Goal: Find specific page/section

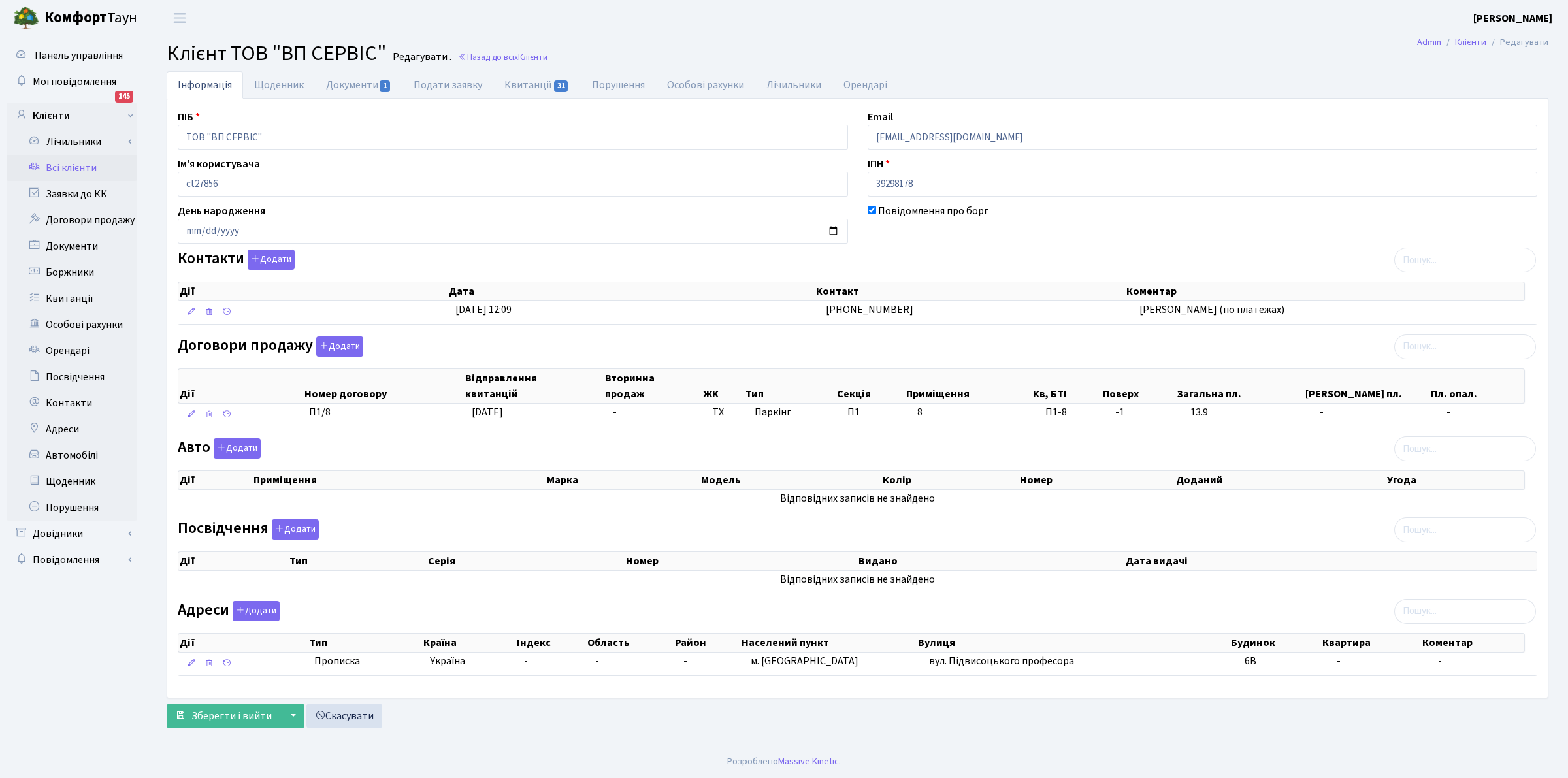
click at [60, 158] on link "Всі клієнти" at bounding box center [72, 168] width 131 height 26
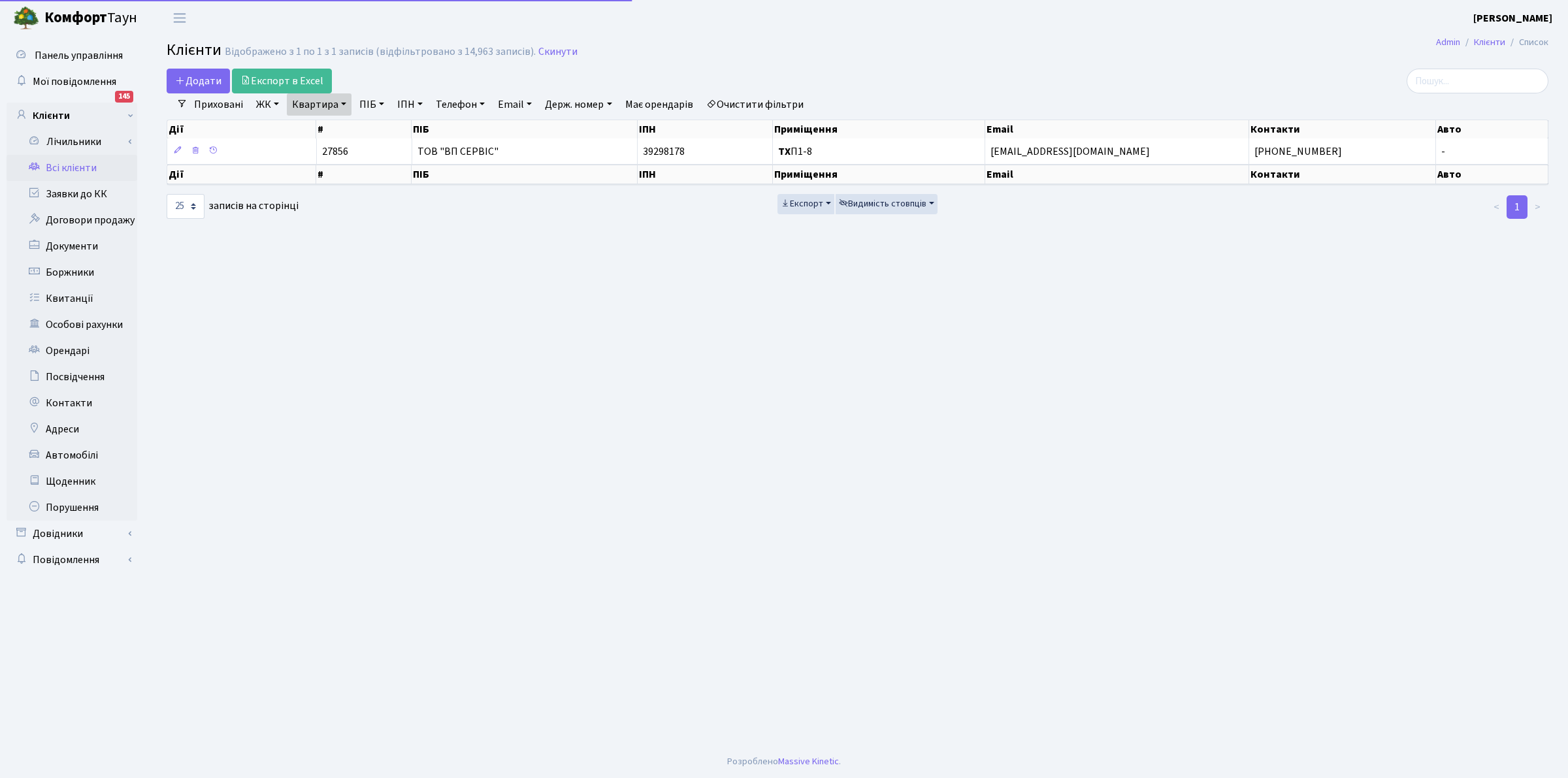
select select "25"
click at [752, 108] on link "Очистити фільтри" at bounding box center [755, 105] width 108 height 22
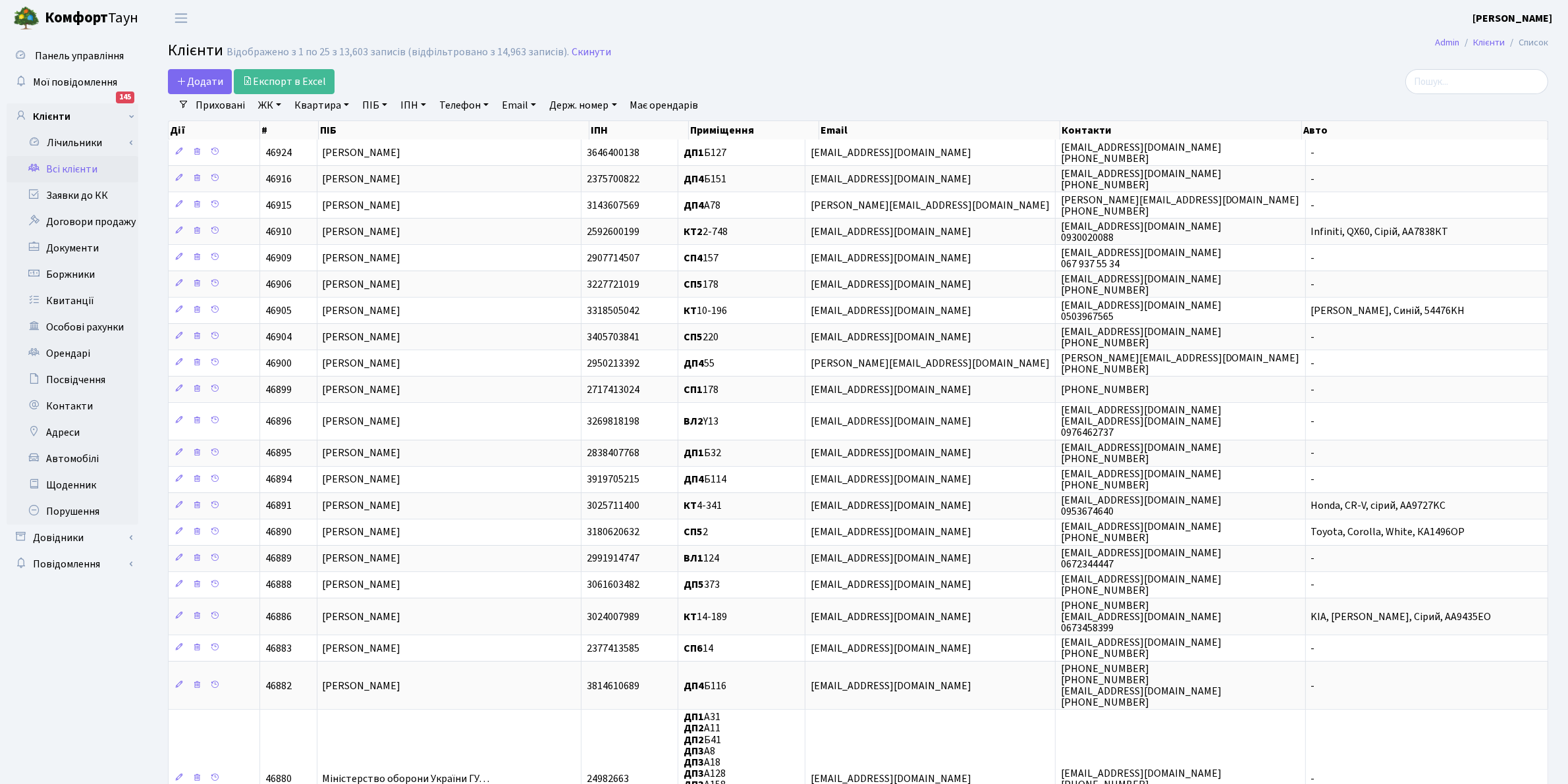
click at [366, 104] on link "ПІБ" at bounding box center [375, 106] width 36 height 23
click at [383, 123] on input "text" at bounding box center [396, 131] width 77 height 25
type input "ЯСЛ"
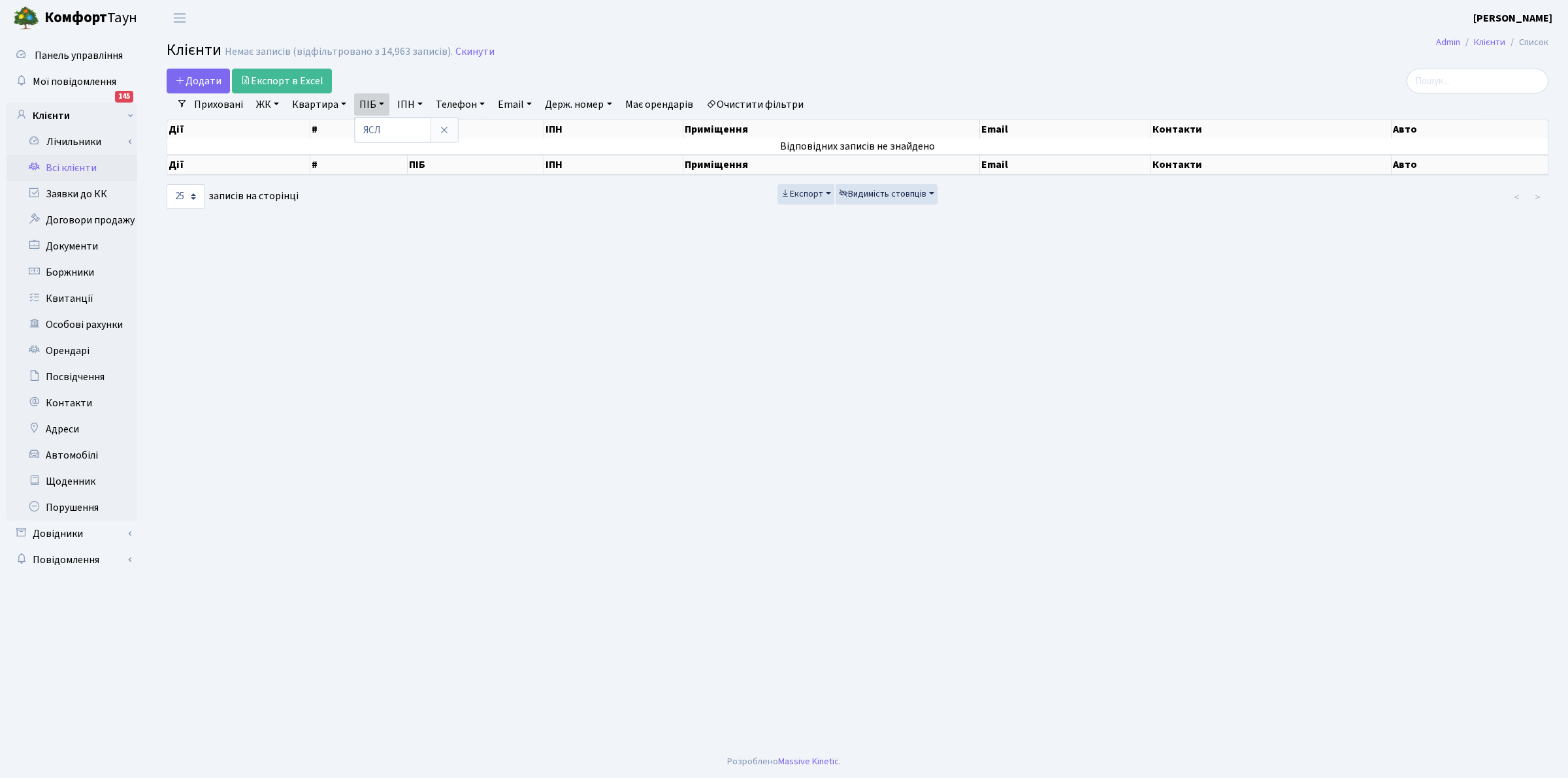
drag, startPoint x: 717, startPoint y: 47, endPoint x: 1345, endPoint y: 53, distance: 628.0
click at [766, 50] on h2 "Клієнти Немає записів (відфільтровано з 14,963 записів). Скинути" at bounding box center [857, 52] width 1382 height 22
